Goal: Information Seeking & Learning: Learn about a topic

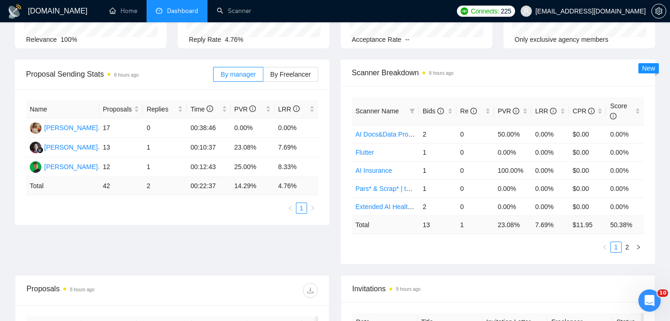
scroll to position [138, 0]
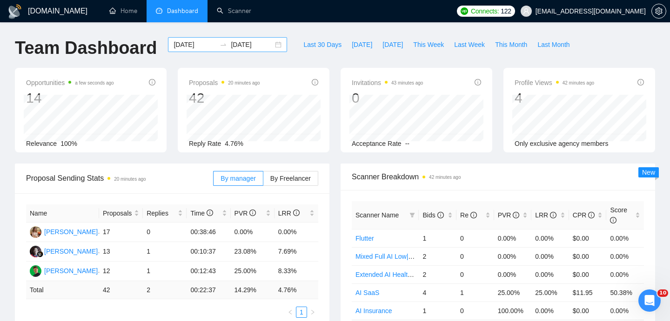
click at [271, 42] on div "[DATE] [DATE]" at bounding box center [227, 44] width 119 height 15
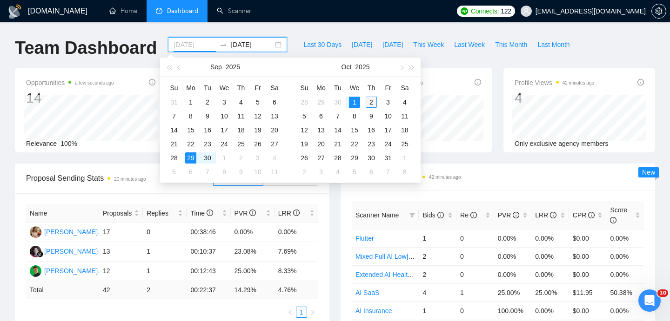
type input "[DATE]"
click at [373, 95] on td "2" at bounding box center [371, 102] width 17 height 14
type input "[DATE]"
click at [192, 47] on input "[DATE]" at bounding box center [195, 45] width 42 height 10
type input "[DATE]"
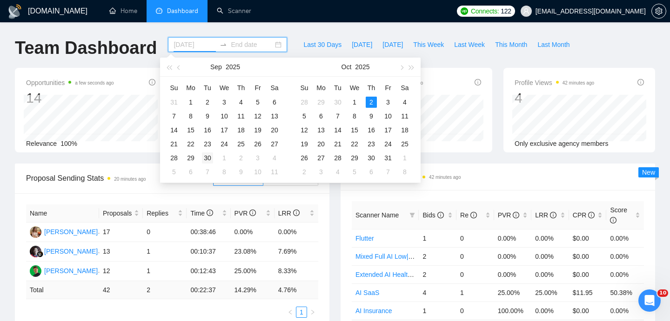
click at [204, 161] on div "30" at bounding box center [207, 158] width 11 height 11
type input "2025-10-05"
type input "[DATE]"
type input "2025-10-02"
click at [373, 100] on div "2" at bounding box center [371, 102] width 11 height 11
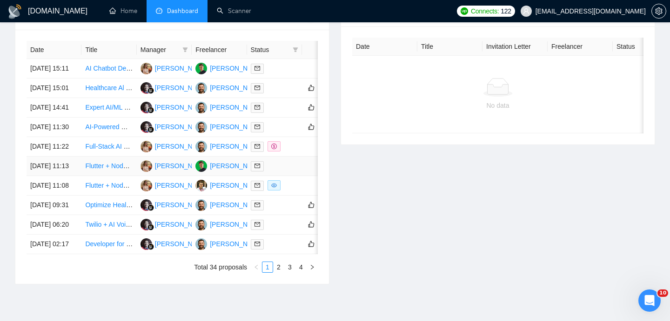
scroll to position [382, 0]
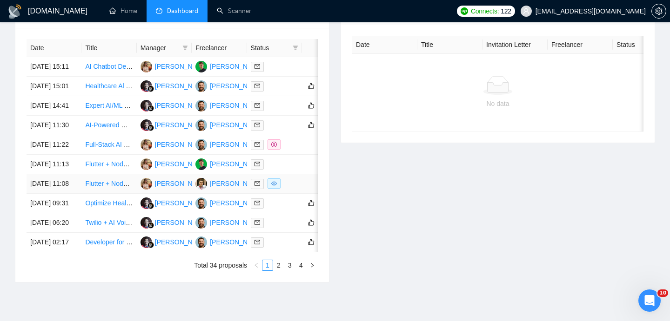
click at [68, 194] on td "02 Oct, 2025 11:08" at bounding box center [54, 184] width 55 height 20
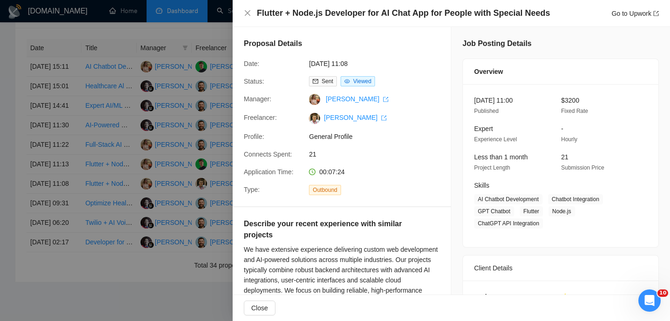
click at [385, 16] on h4 "Flutter + Node.js Developer for AI Chat App for People with Special Needs" at bounding box center [403, 13] width 293 height 12
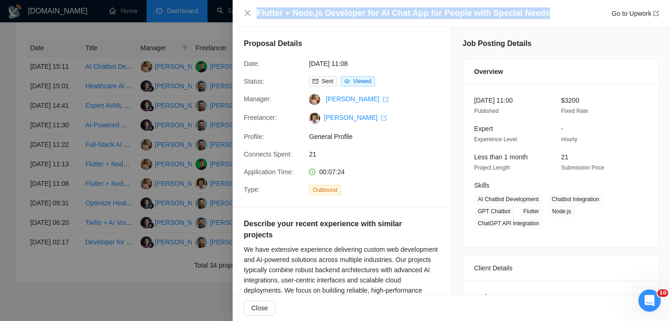
click at [385, 16] on h4 "Flutter + Node.js Developer for AI Chat App for People with Special Needs" at bounding box center [403, 13] width 293 height 12
copy h4 "Flutter + Node.js Developer for AI Chat App for People with Special Needs"
click at [248, 14] on icon "close" at bounding box center [247, 12] width 7 height 7
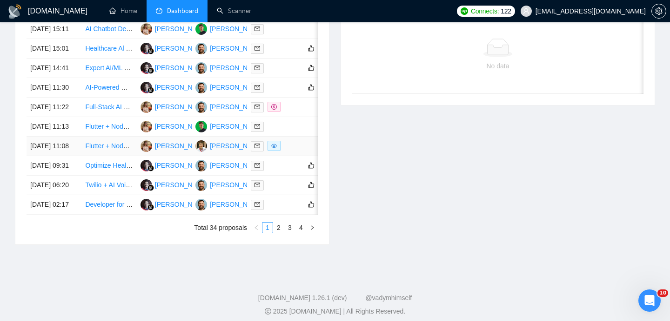
scroll to position [443, 0]
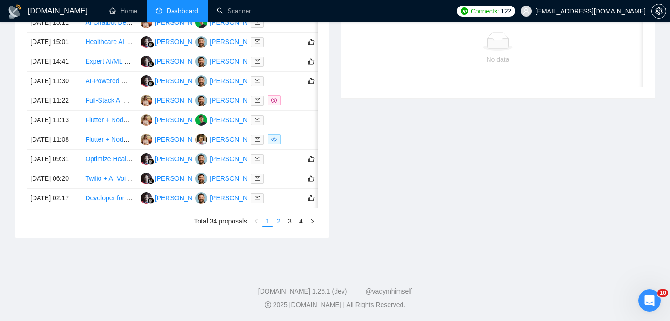
click at [279, 227] on link "2" at bounding box center [279, 221] width 10 height 10
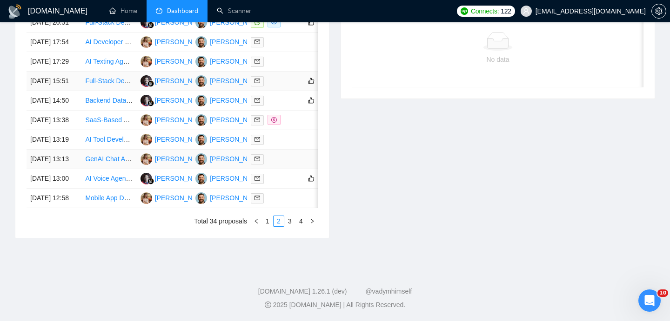
scroll to position [455, 0]
click at [292, 227] on link "3" at bounding box center [290, 221] width 10 height 10
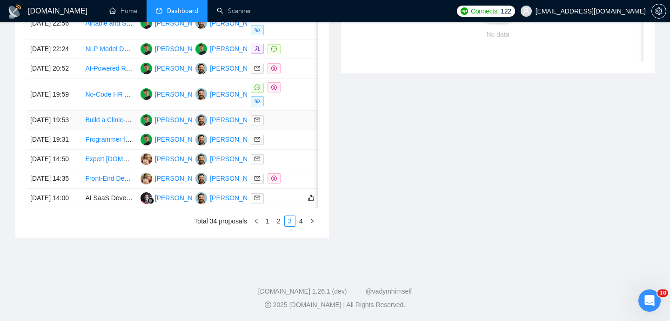
scroll to position [477, 0]
click at [299, 227] on link "4" at bounding box center [301, 221] width 10 height 10
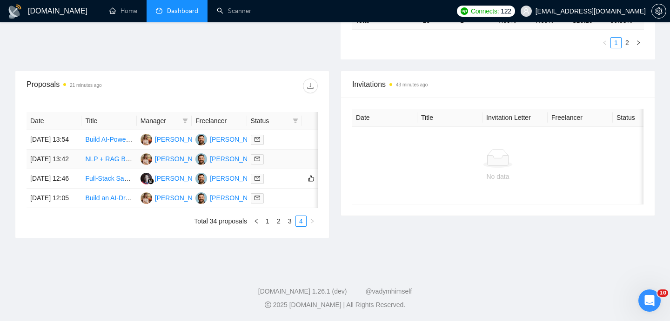
scroll to position [337, 0]
click at [265, 227] on link "1" at bounding box center [267, 221] width 10 height 10
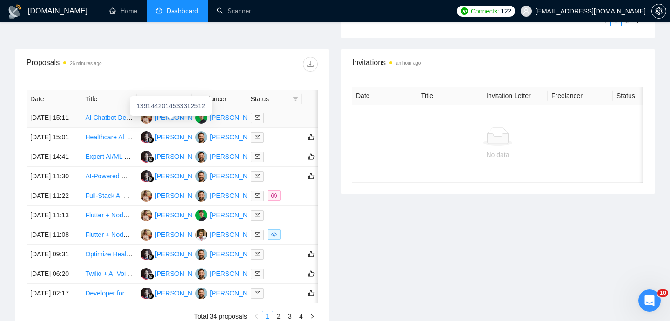
scroll to position [341, 0]
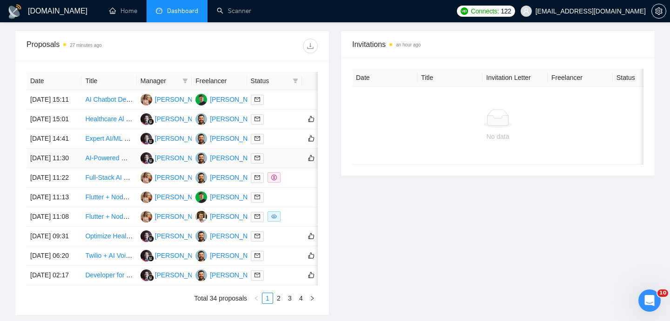
scroll to position [351, 0]
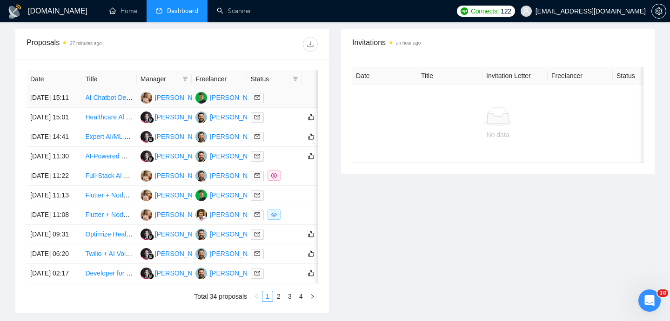
click at [63, 104] on td "[DATE] 15:11" at bounding box center [54, 98] width 55 height 20
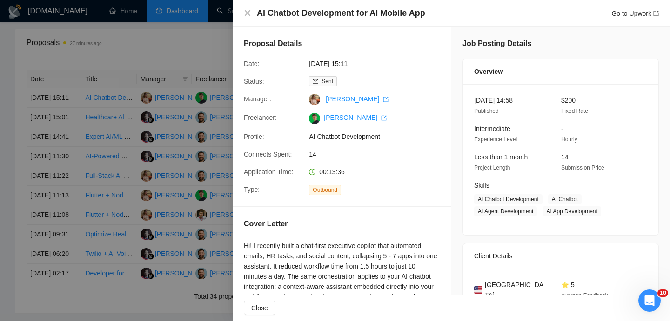
drag, startPoint x: 337, startPoint y: 61, endPoint x: 337, endPoint y: 68, distance: 7.0
click at [337, 68] on span "[DATE] 15:11" at bounding box center [379, 64] width 140 height 10
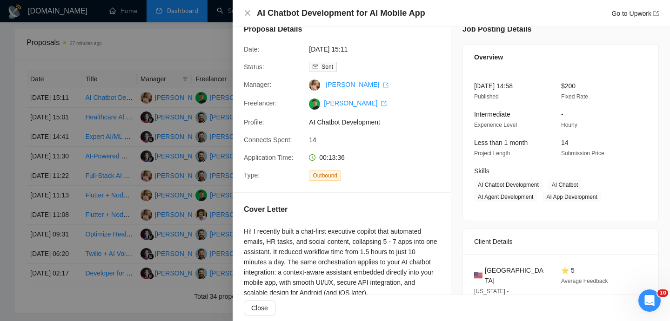
scroll to position [0, 0]
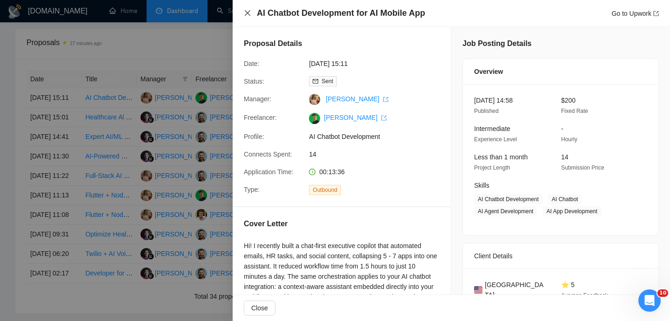
click at [250, 12] on icon "close" at bounding box center [247, 12] width 7 height 7
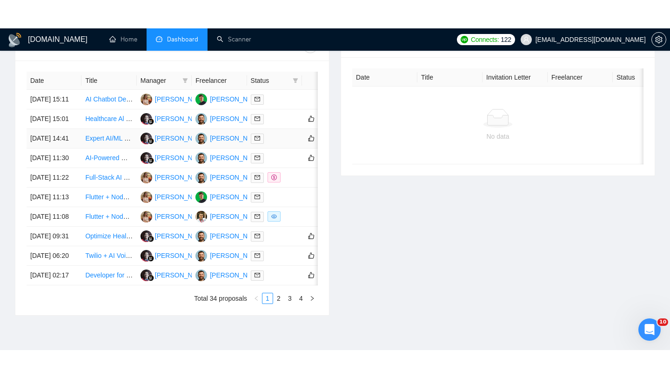
scroll to position [401, 0]
